Goal: Navigation & Orientation: Find specific page/section

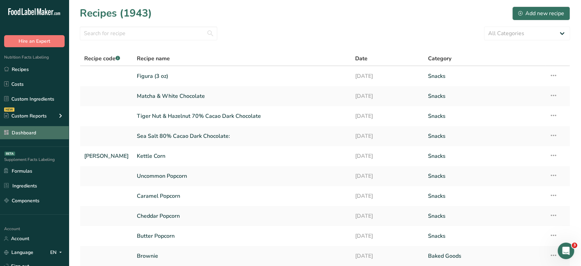
click at [47, 131] on link "Dashboard" at bounding box center [34, 132] width 69 height 13
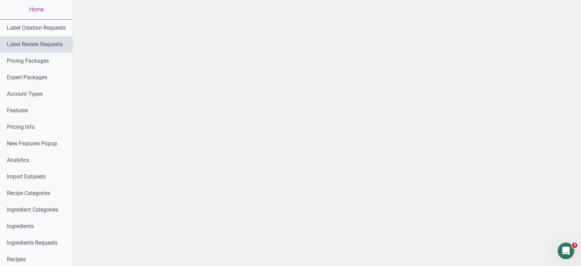
click at [37, 38] on link "Label Review Requests" at bounding box center [36, 44] width 73 height 17
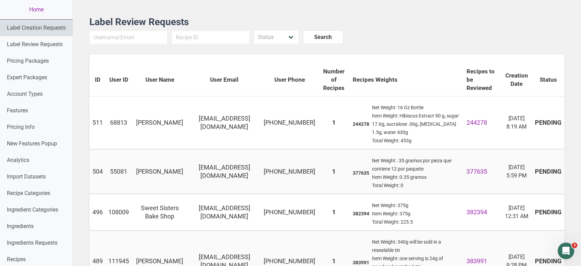
click at [47, 31] on link "Label Creation Requests" at bounding box center [36, 28] width 73 height 17
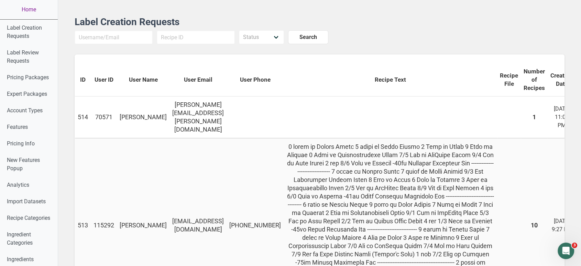
click at [28, 4] on link "Home" at bounding box center [29, 9] width 58 height 19
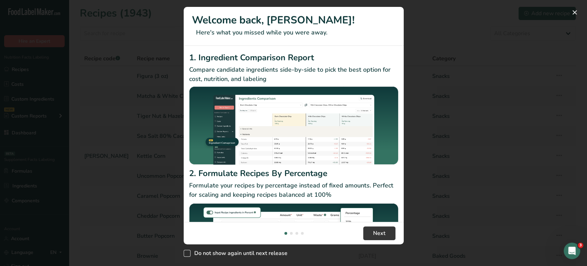
click at [185, 250] on span "New Features" at bounding box center [187, 252] width 7 height 7
click at [185, 251] on input "Do not show again until next release" at bounding box center [186, 253] width 4 height 4
checkbox input "true"
click at [576, 10] on button "New Features" at bounding box center [574, 12] width 11 height 11
